Goal: Task Accomplishment & Management: Complete application form

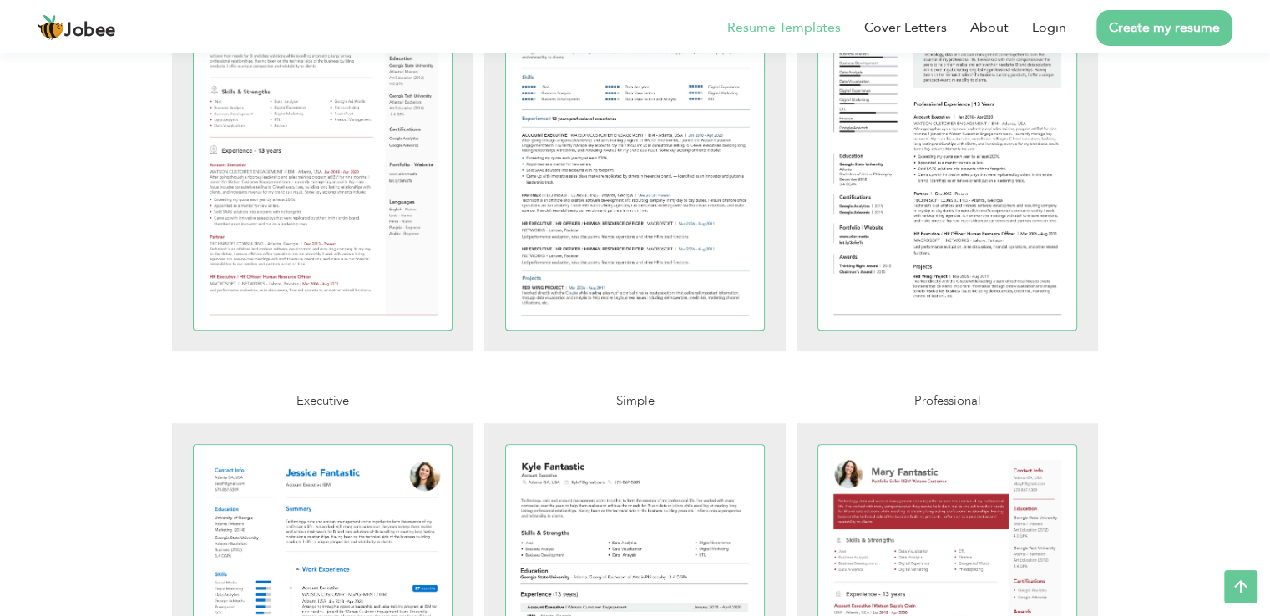
scroll to position [446, 0]
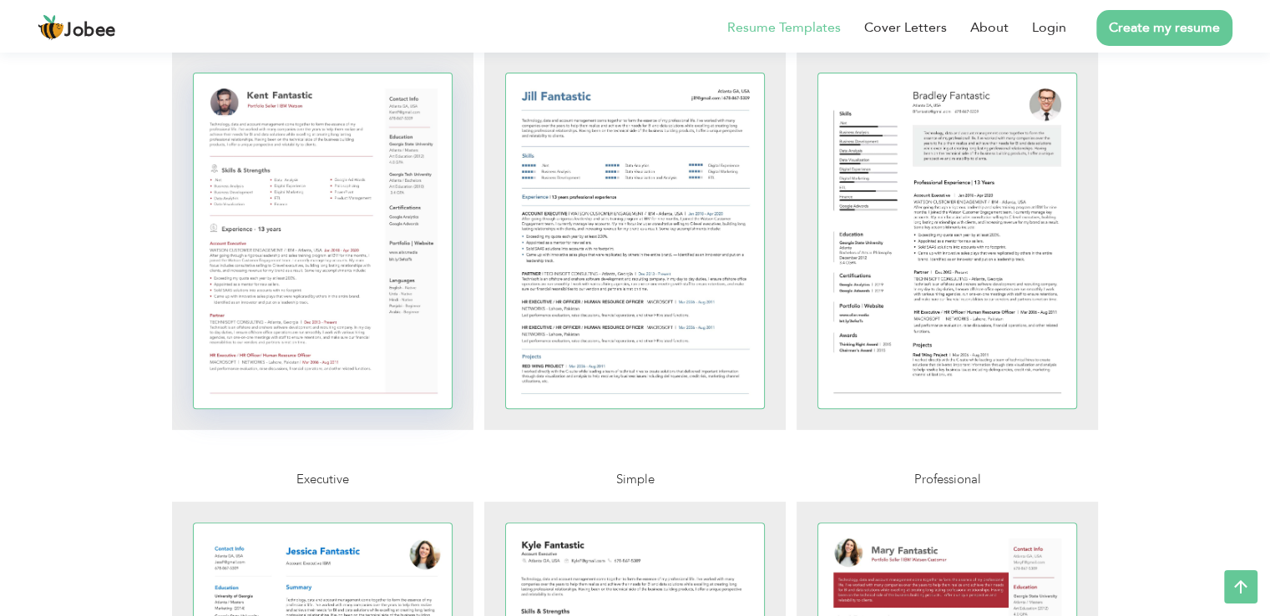
click at [234, 286] on div at bounding box center [323, 240] width 259 height 335
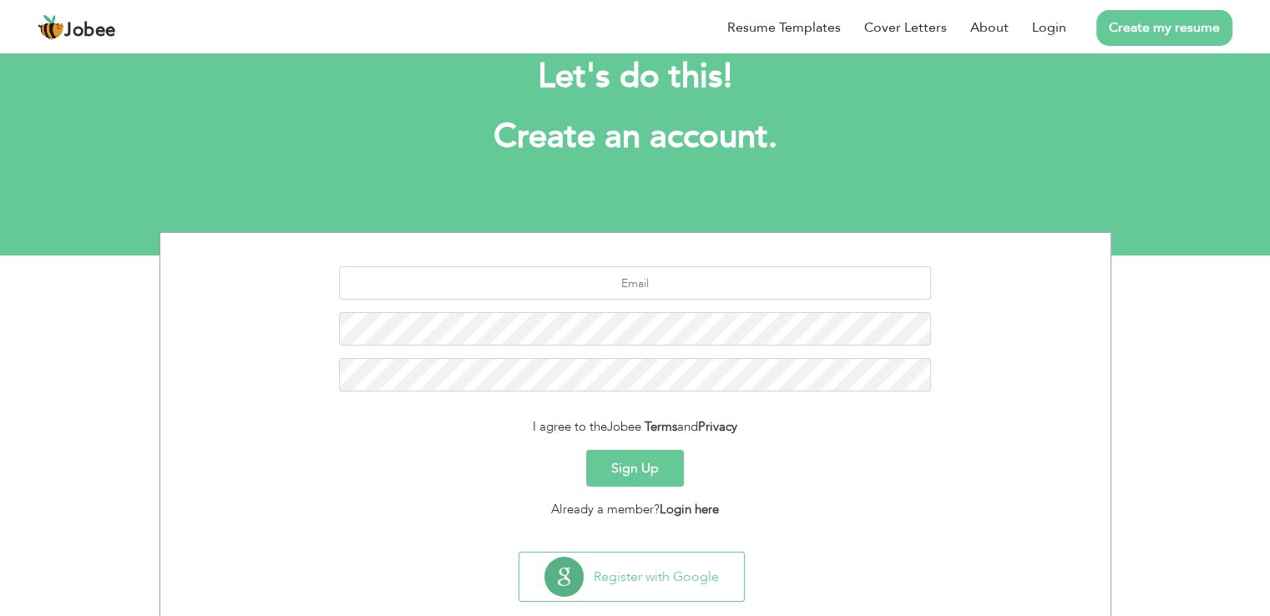
scroll to position [77, 0]
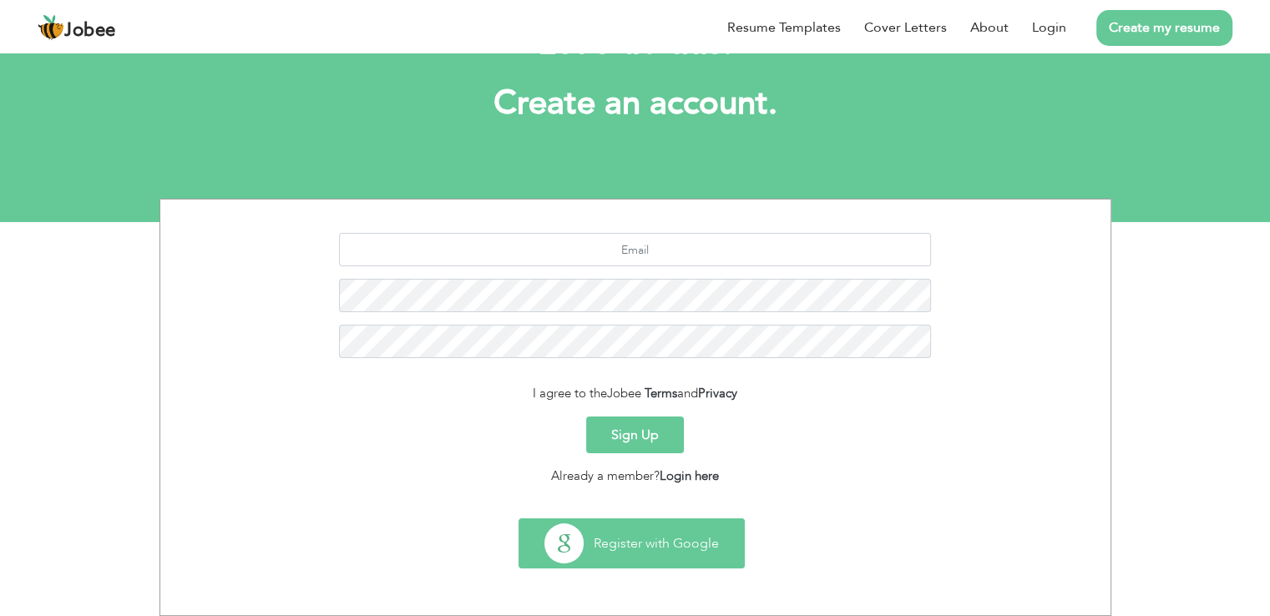
click at [665, 559] on button "Register with Google" at bounding box center [631, 543] width 225 height 48
